Goal: Task Accomplishment & Management: Use online tool/utility

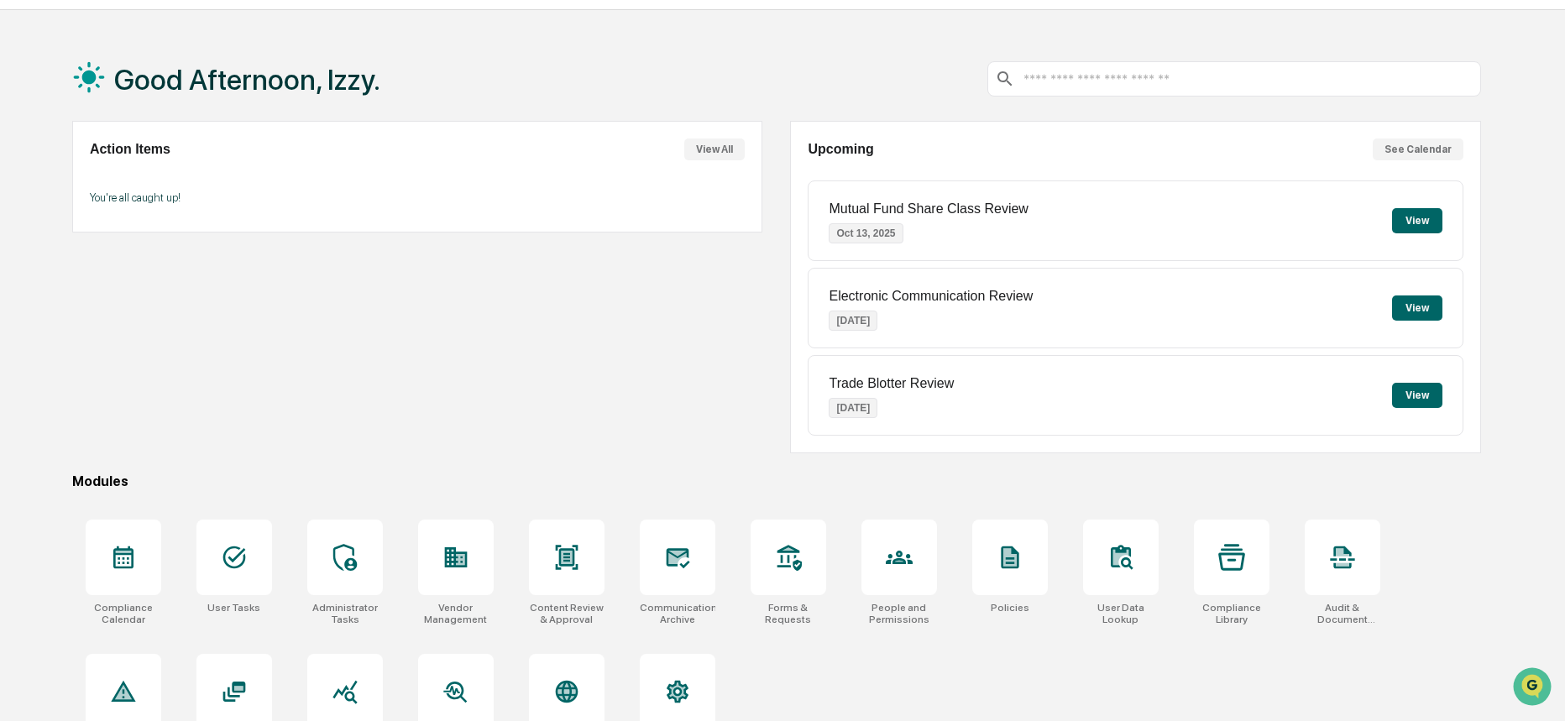
scroll to position [95, 0]
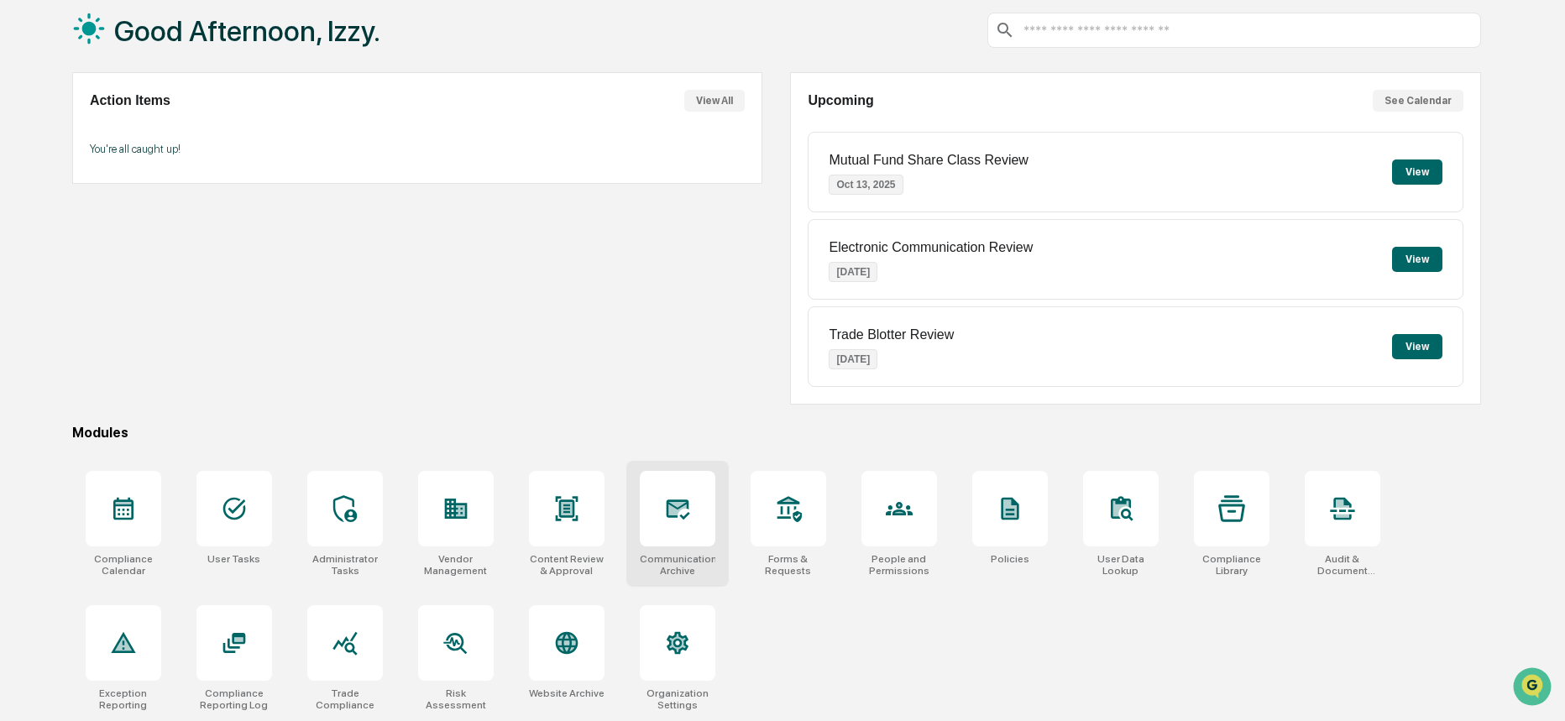
click at [671, 524] on div at bounding box center [678, 509] width 76 height 76
click at [565, 521] on div at bounding box center [567, 509] width 76 height 76
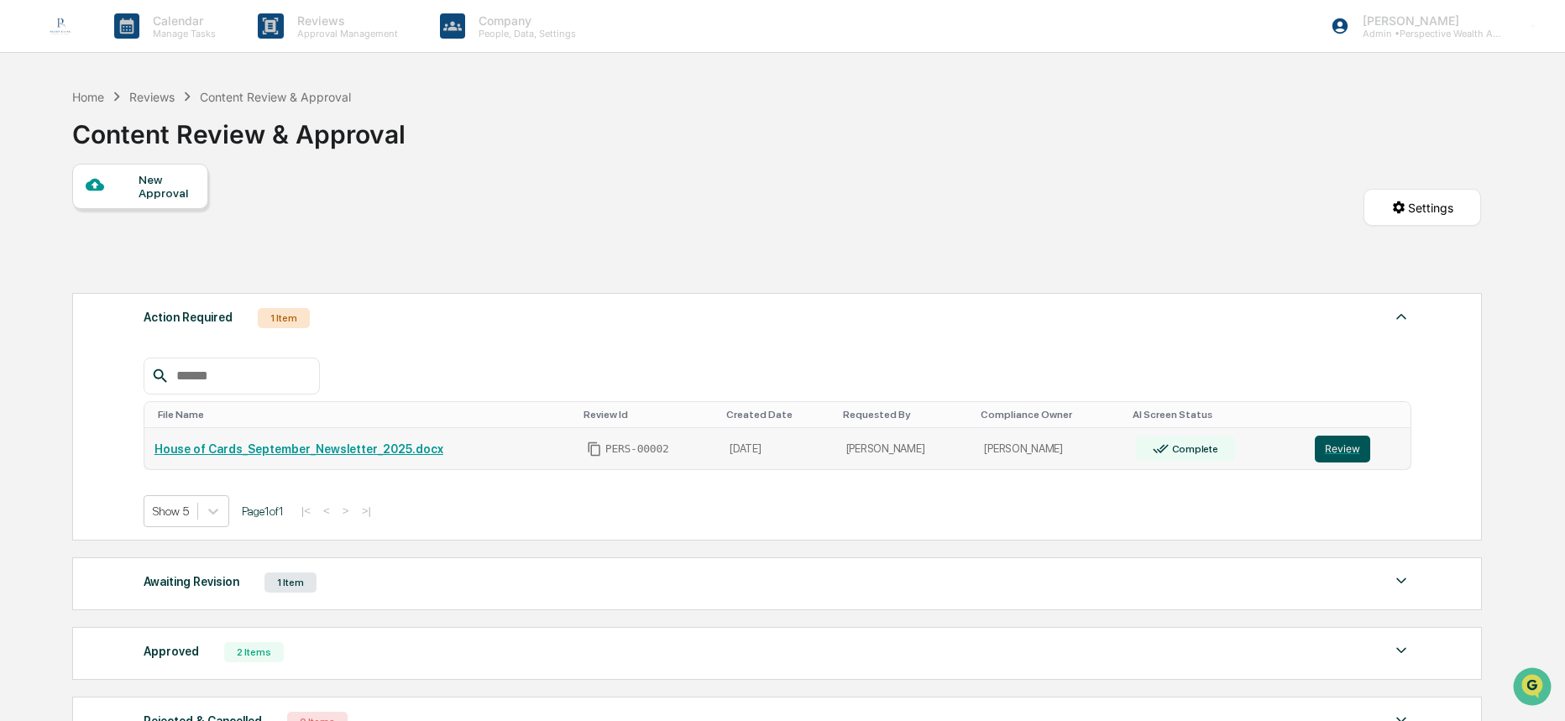
click at [1349, 445] on button "Review" at bounding box center [1341, 449] width 55 height 27
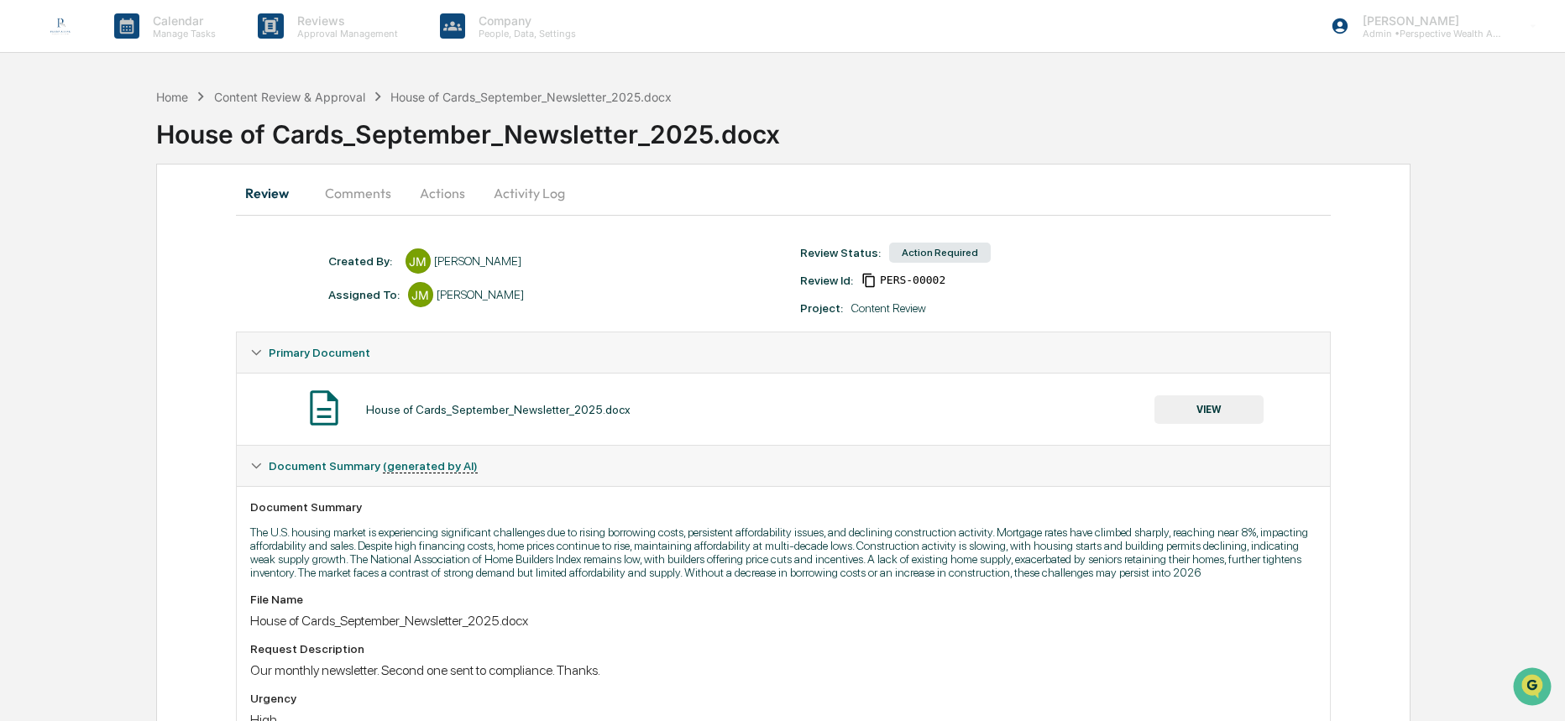
click at [1225, 405] on button "VIEW" at bounding box center [1208, 409] width 109 height 29
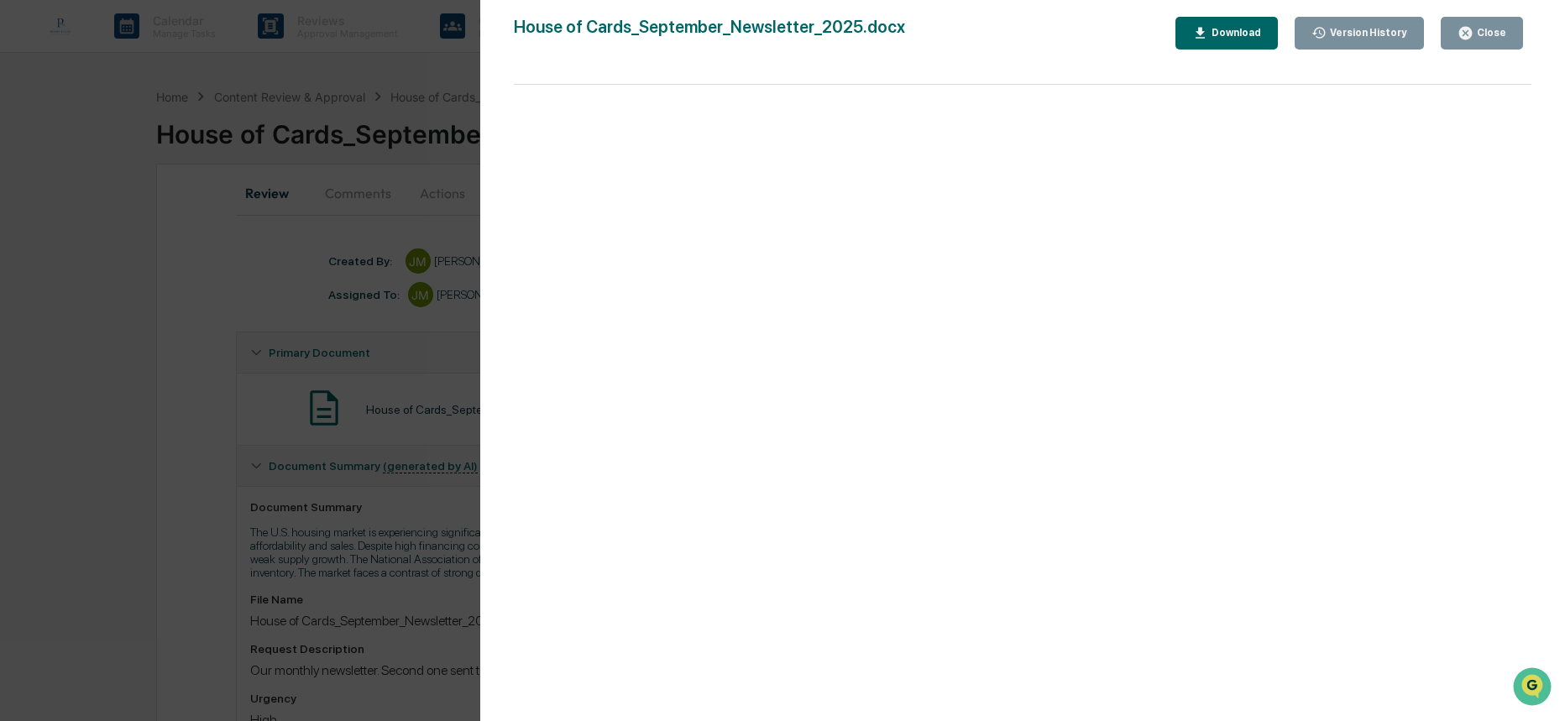
click at [1196, 25] on icon "button" at bounding box center [1200, 33] width 16 height 16
